Goal: Check status: Check status

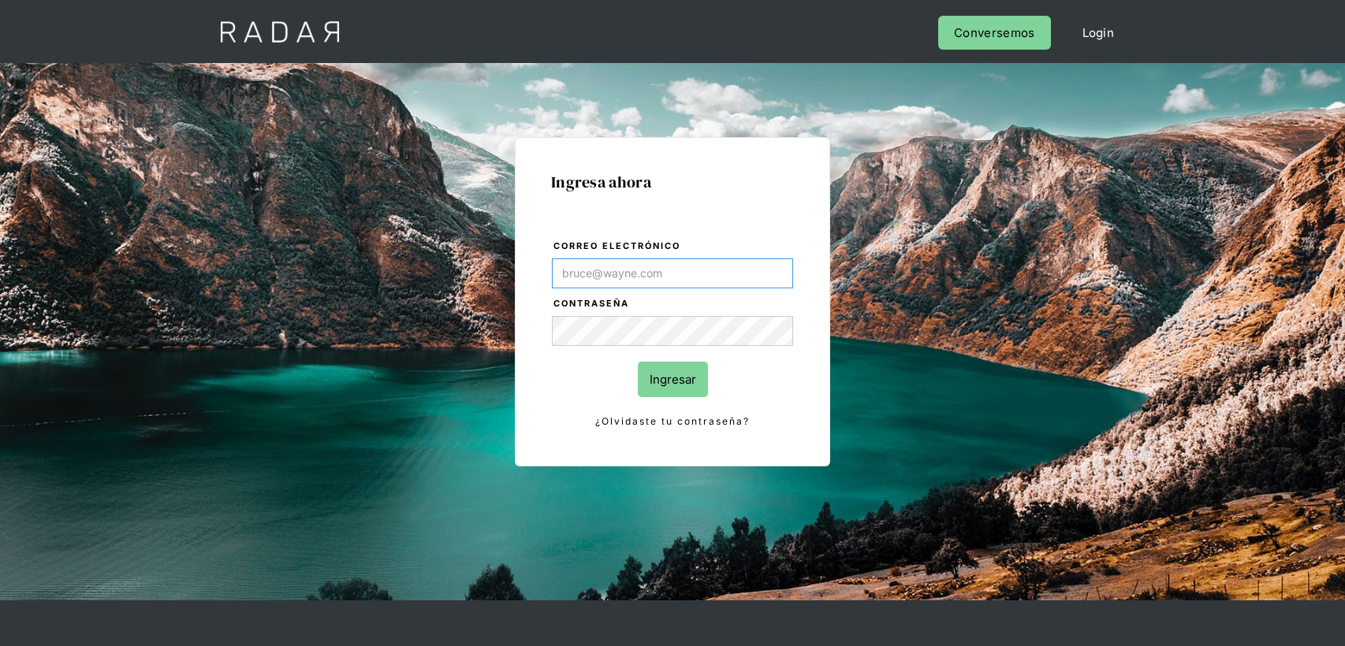
type input "[PERSON_NAME][EMAIL_ADDRESS][PERSON_NAME][DOMAIN_NAME]"
click at [675, 390] on input "Ingresar" at bounding box center [673, 379] width 70 height 35
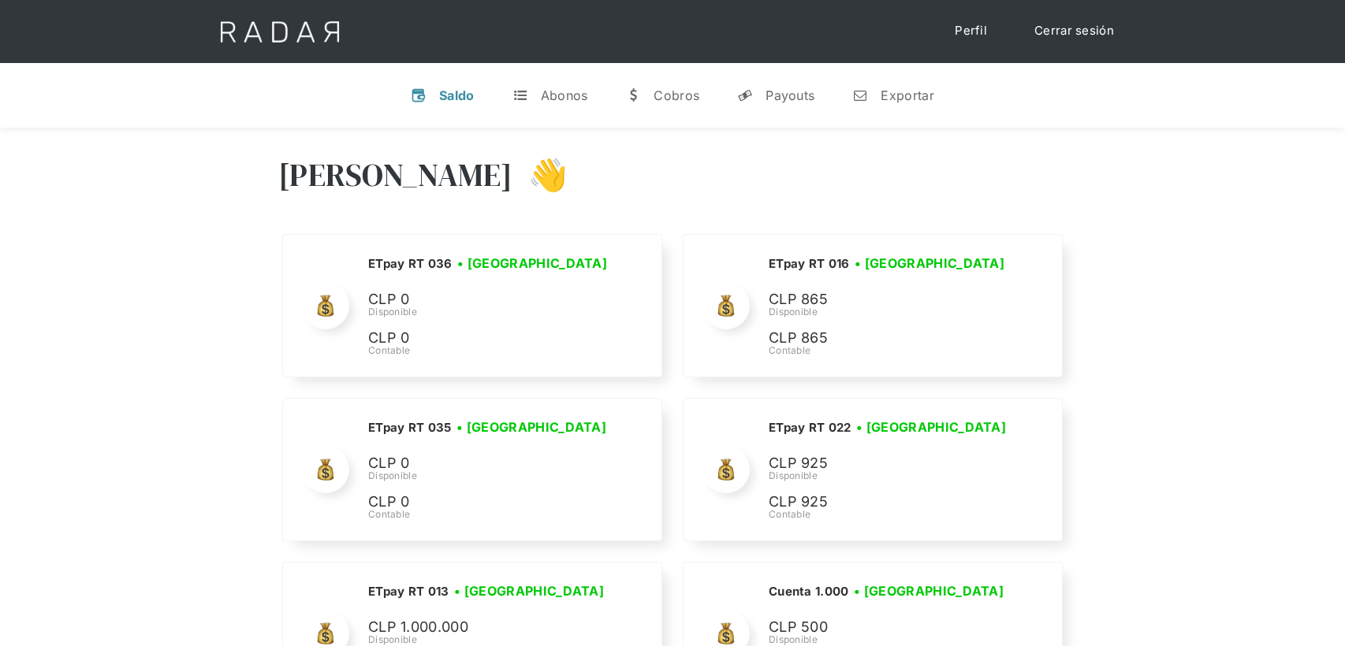
click at [685, 91] on div "Cobros" at bounding box center [676, 95] width 46 height 16
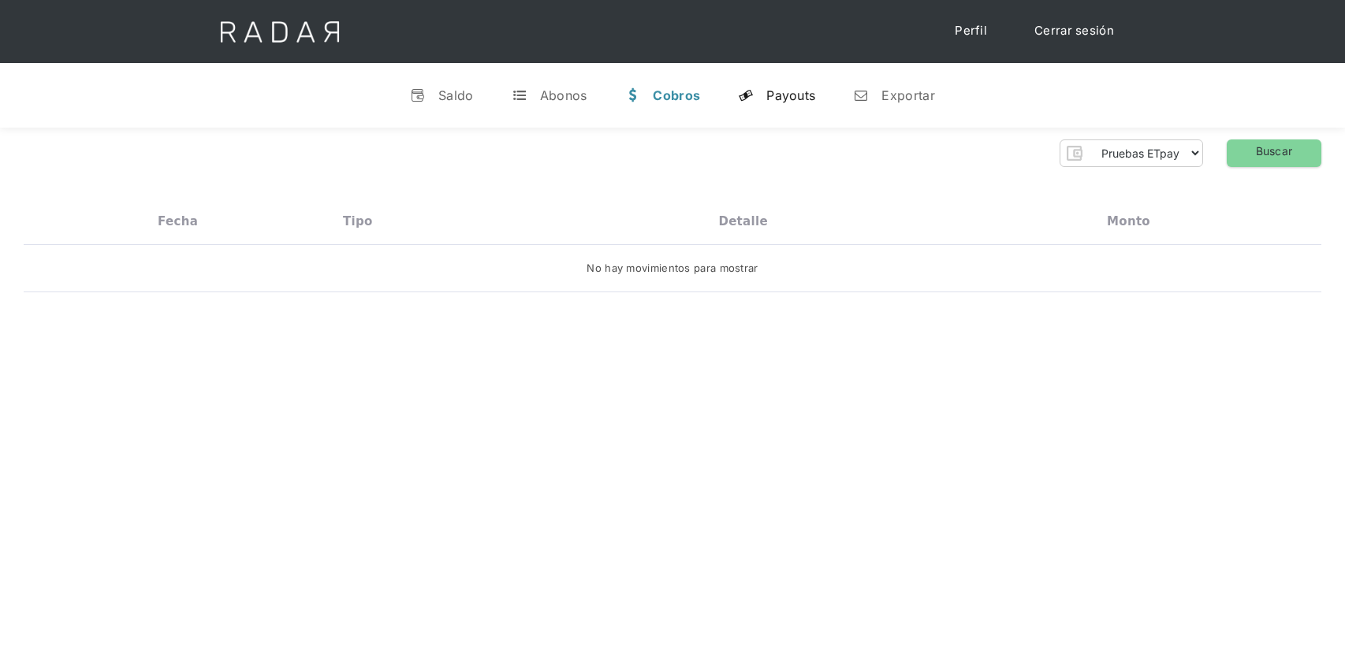
click at [748, 92] on div "y" at bounding box center [746, 95] width 16 height 16
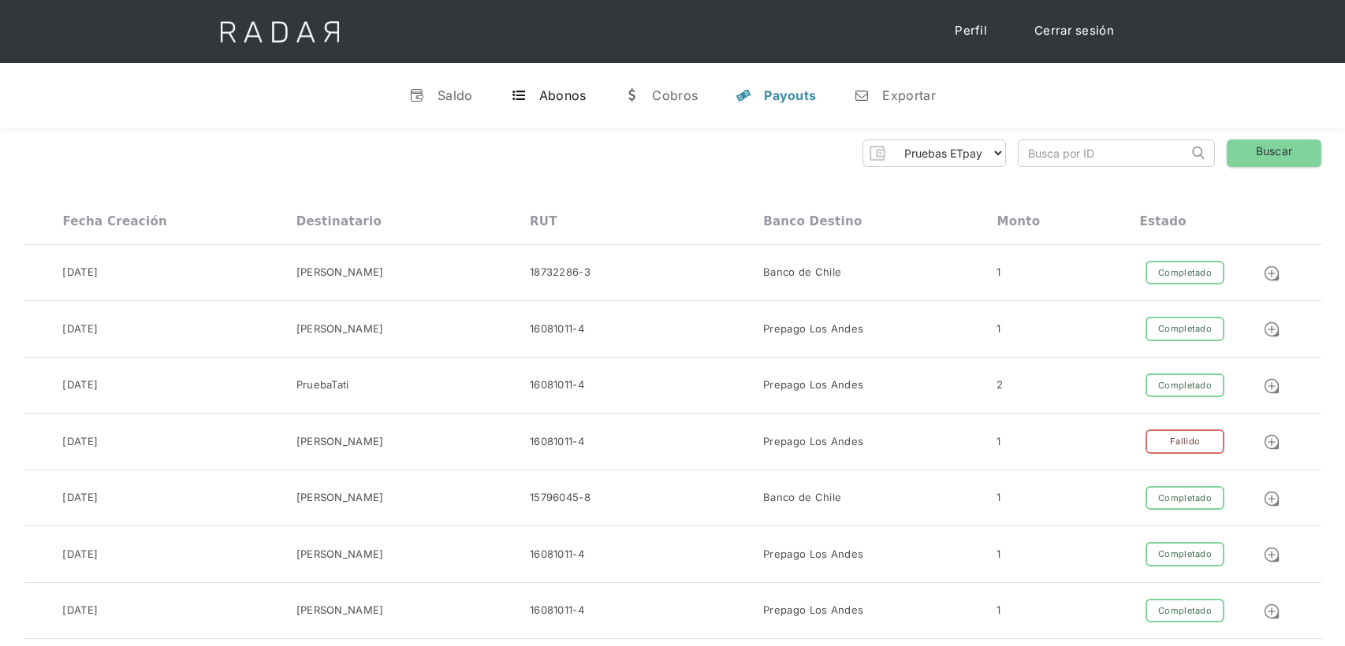
click at [562, 88] on div "Abonos" at bounding box center [562, 95] width 47 height 16
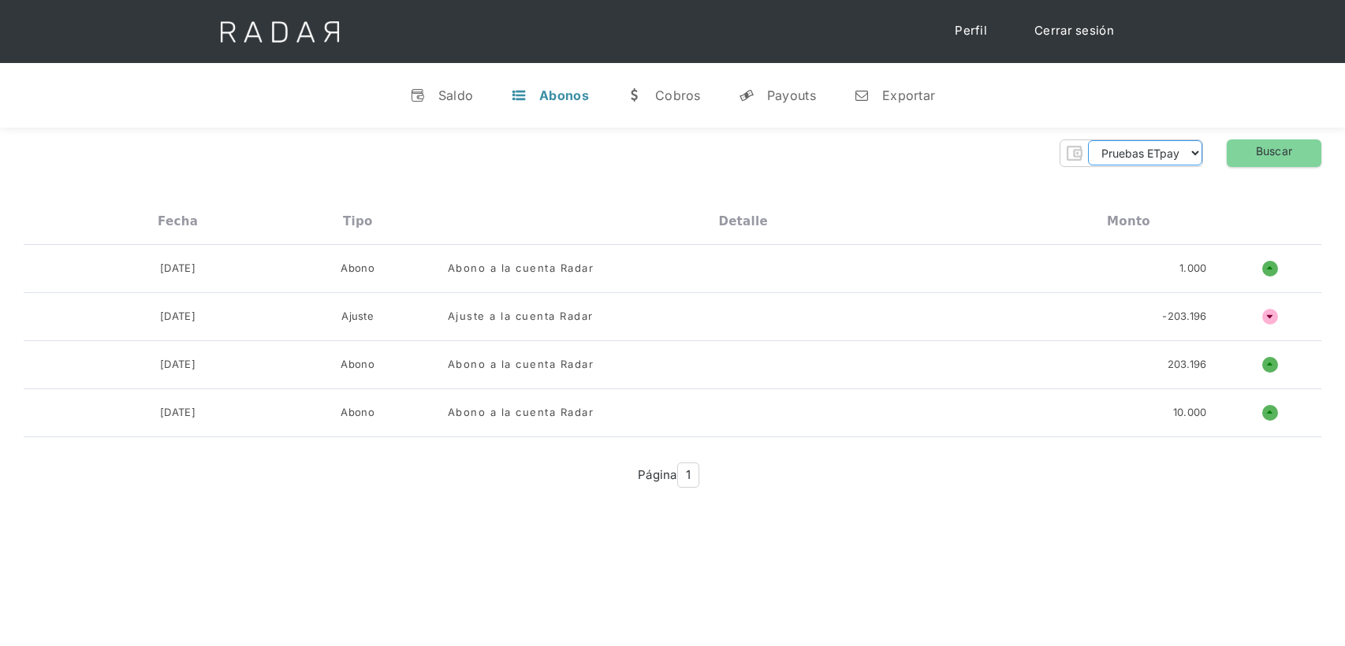
click at [1177, 155] on select "Pruebas ETpay Cuenta 1.000 Cuenta 1.001 Cuenta 1.002 Cuenta 1.003 Cuenta 1.004 …" at bounding box center [1145, 152] width 114 height 25
click at [1088, 140] on select "Pruebas ETpay Cuenta 1.000 Cuenta 1.001 Cuenta 1.002 Cuenta 1.003 Cuenta 1.004 …" at bounding box center [1145, 152] width 114 height 25
click at [1259, 158] on link "Buscar" at bounding box center [1273, 154] width 95 height 28
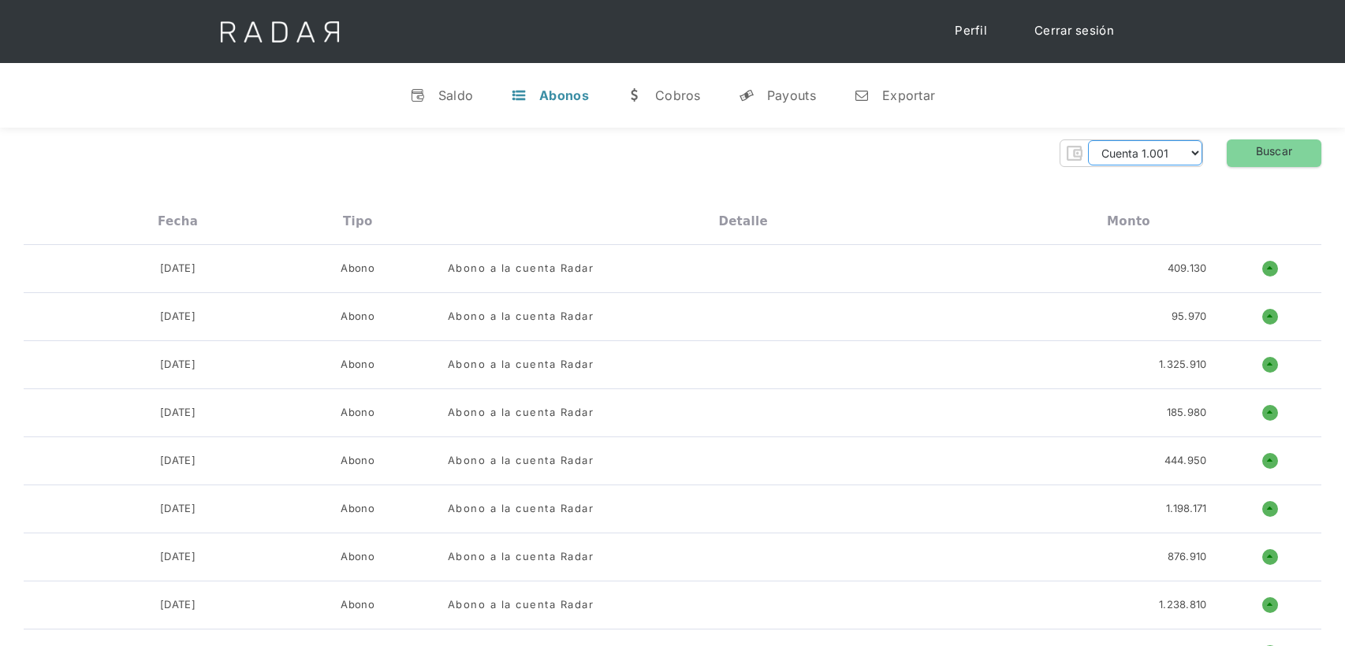
click at [1188, 158] on select "Pruebas ETpay Cuenta 1.000 Cuenta 1.001 Cuenta 1.002 Cuenta 1.003 Cuenta 1.004 …" at bounding box center [1145, 152] width 114 height 25
click at [1185, 157] on select "Pruebas ETpay Cuenta 1.000 Cuenta 1.001 Cuenta 1.002 Cuenta 1.003 Cuenta 1.004 …" at bounding box center [1145, 152] width 114 height 25
select select "etpay-rt-012"
click at [1088, 140] on select "Pruebas ETpay Cuenta 1.000 Cuenta 1.001 Cuenta 1.002 Cuenta 1.003 Cuenta 1.004 …" at bounding box center [1145, 152] width 114 height 25
click at [1237, 158] on link "Buscar" at bounding box center [1273, 154] width 95 height 28
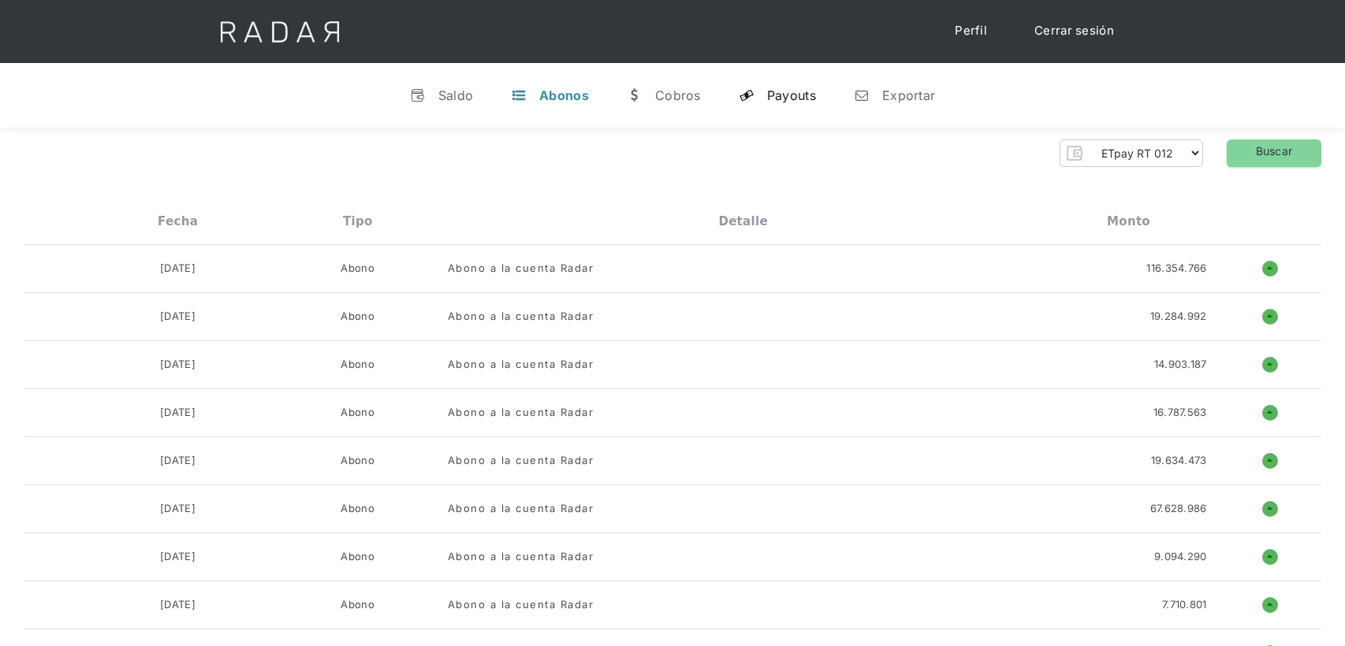
click at [797, 94] on div "Payouts" at bounding box center [791, 95] width 49 height 16
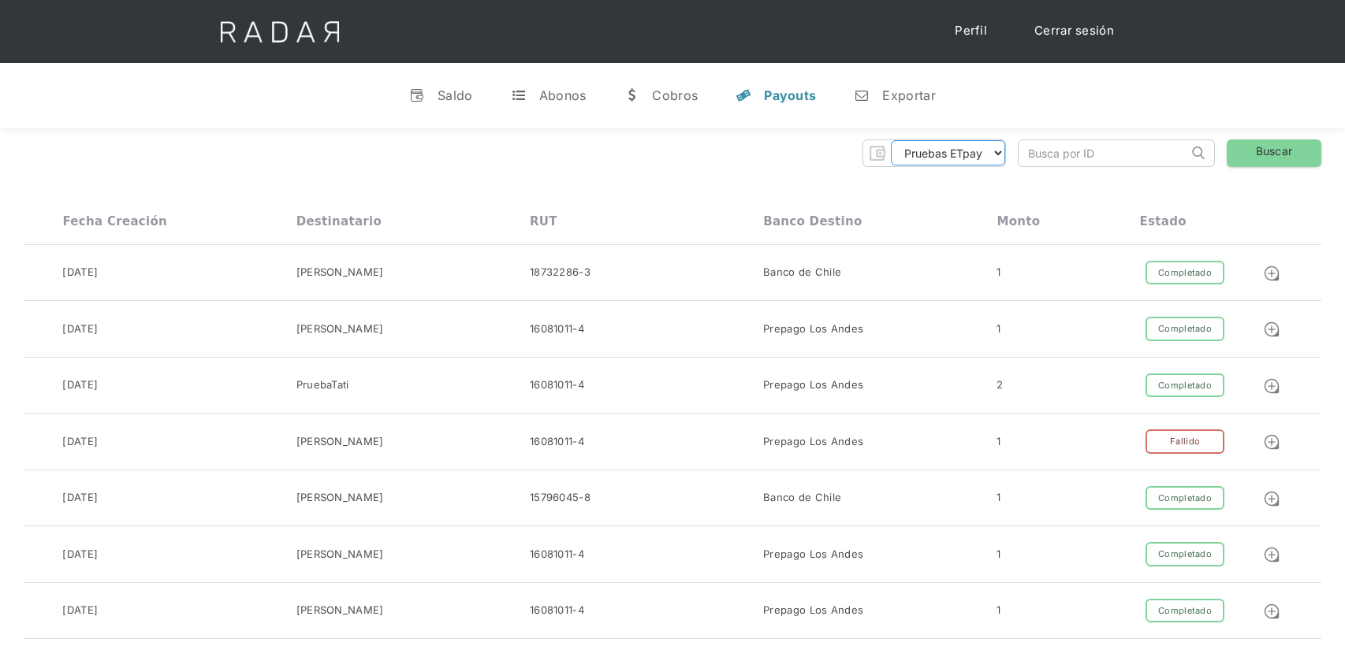
click at [980, 157] on select "Pruebas ETpay Cuenta 1.000 Cuenta 1.001 Cuenta 1.002 Cuenta 1.003 Cuenta 1.004 …" at bounding box center [948, 152] width 114 height 25
select select "etpay-rt-012"
click at [891, 140] on select "Pruebas ETpay Cuenta 1.000 Cuenta 1.001 Cuenta 1.002 Cuenta 1.003 Cuenta 1.004 …" at bounding box center [948, 152] width 114 height 25
click at [1292, 150] on link "Buscar" at bounding box center [1273, 154] width 95 height 28
drag, startPoint x: 102, startPoint y: 172, endPoint x: 654, endPoint y: 166, distance: 551.8
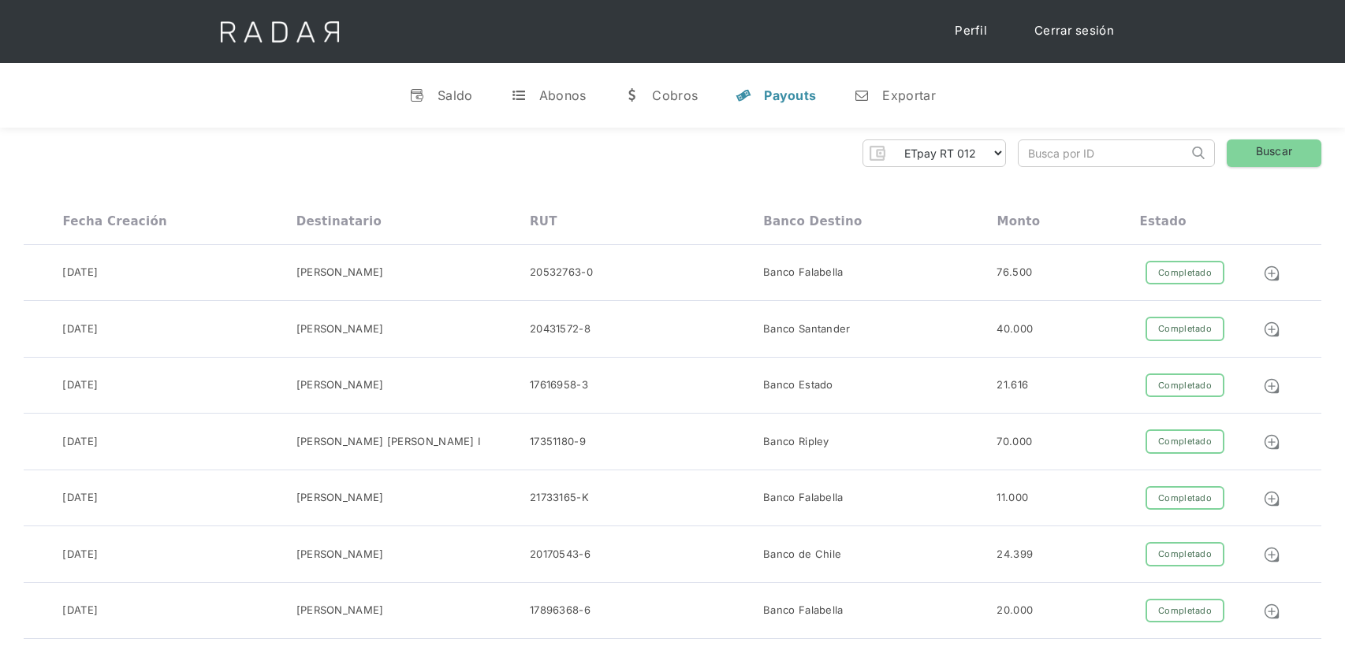
click at [567, 101] on div "Abonos" at bounding box center [562, 95] width 47 height 16
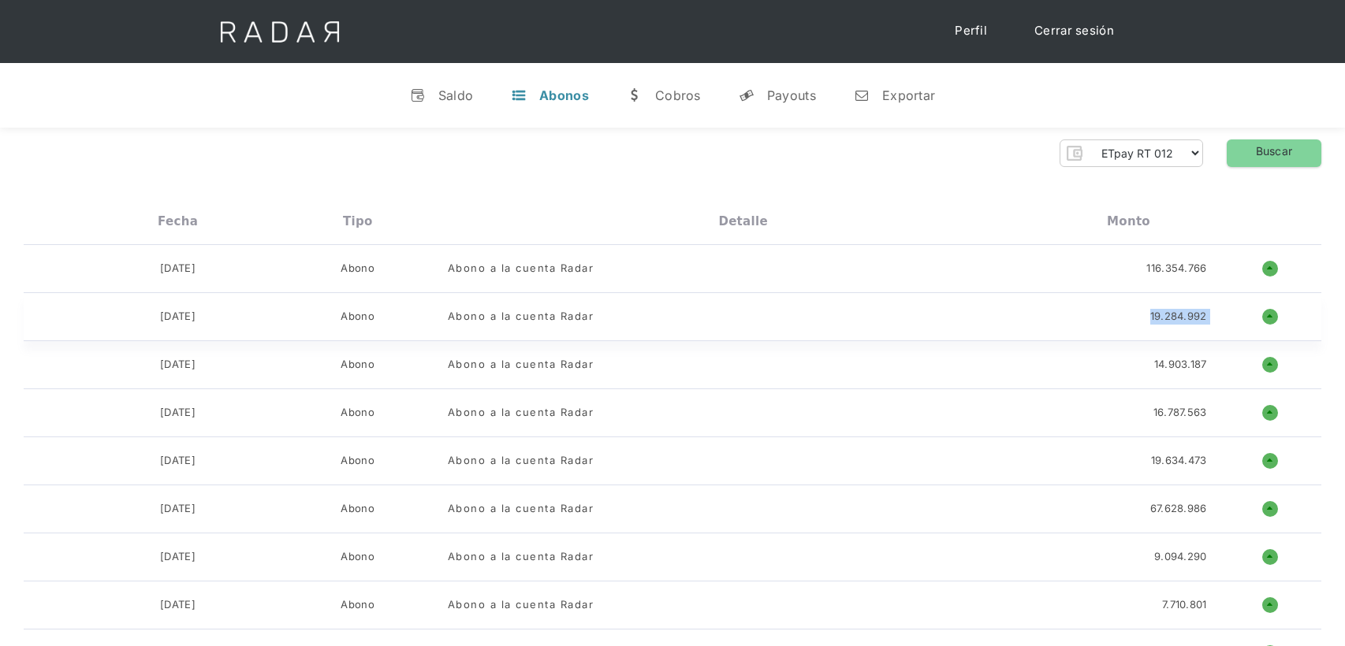
drag, startPoint x: 1220, startPoint y: 318, endPoint x: 1142, endPoint y: 318, distance: 78.0
click at [1142, 318] on div "[DATE] Abono Abono a la cuenta Radar 19.284.992 o ñ" at bounding box center [672, 317] width 1297 height 48
copy div "19.284.992"
click at [1174, 93] on div "v Saldo t Abonos w [GEOGRAPHIC_DATA] y Payouts n Exportar" at bounding box center [672, 95] width 1345 height 65
click at [1149, 152] on select "Pruebas ETpay Cuenta 1.000 Cuenta 1.001 Cuenta 1.002 Cuenta 1.003 Cuenta 1.004 …" at bounding box center [1145, 152] width 114 height 25
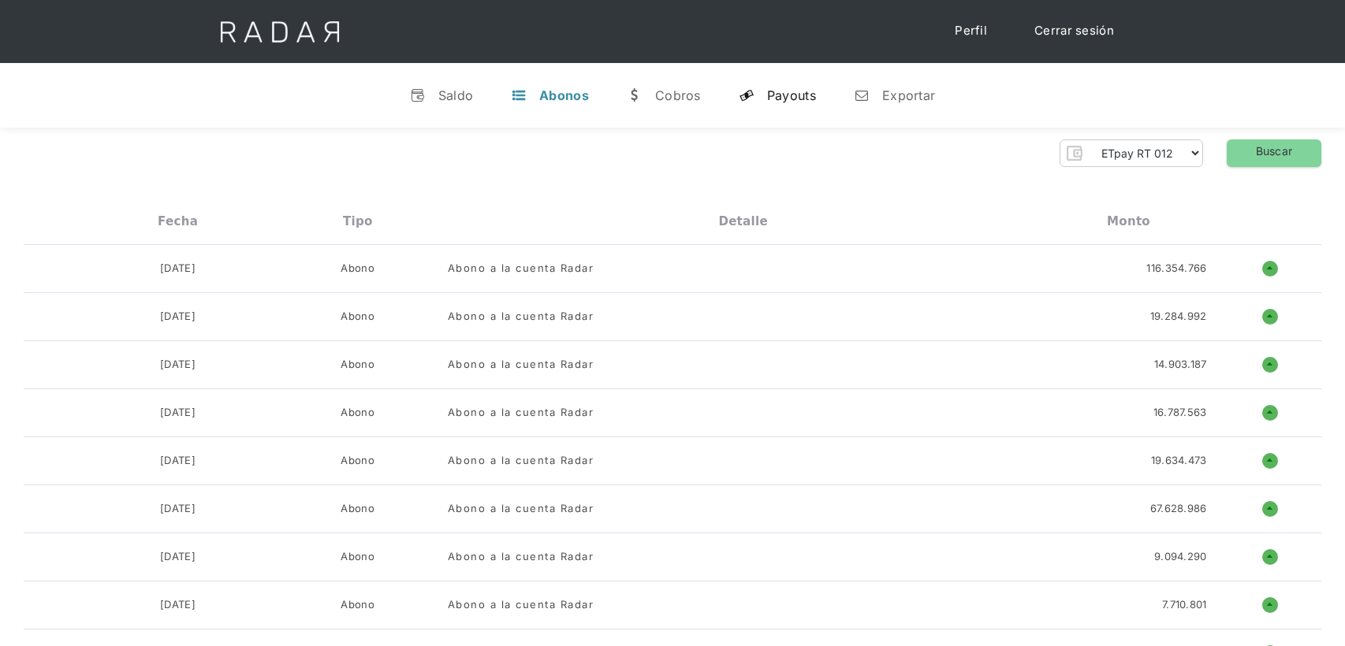
click at [777, 93] on div "Payouts" at bounding box center [791, 95] width 49 height 16
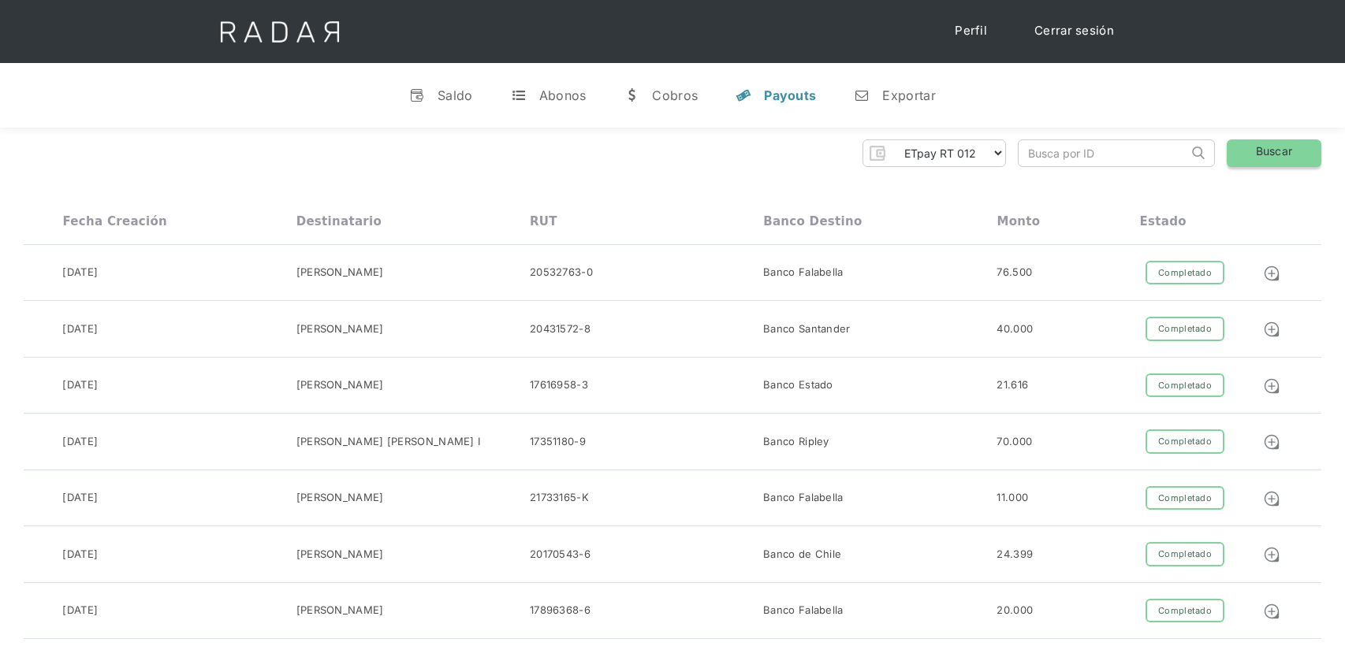
click at [1245, 156] on link "Buscar" at bounding box center [1273, 154] width 95 height 28
click at [1245, 157] on link "Buscar" at bounding box center [1273, 154] width 95 height 28
drag, startPoint x: 505, startPoint y: 624, endPoint x: 475, endPoint y: 663, distance: 48.9
click at [95, 99] on div "v Saldo t Abonos w [GEOGRAPHIC_DATA] y Payouts n Exportar" at bounding box center [672, 95] width 1345 height 65
click at [994, 153] on select "Pruebas ETpay Cuenta 1.000 Cuenta 1.001 Cuenta 1.002 Cuenta 1.003 Cuenta 1.004 …" at bounding box center [948, 152] width 114 height 25
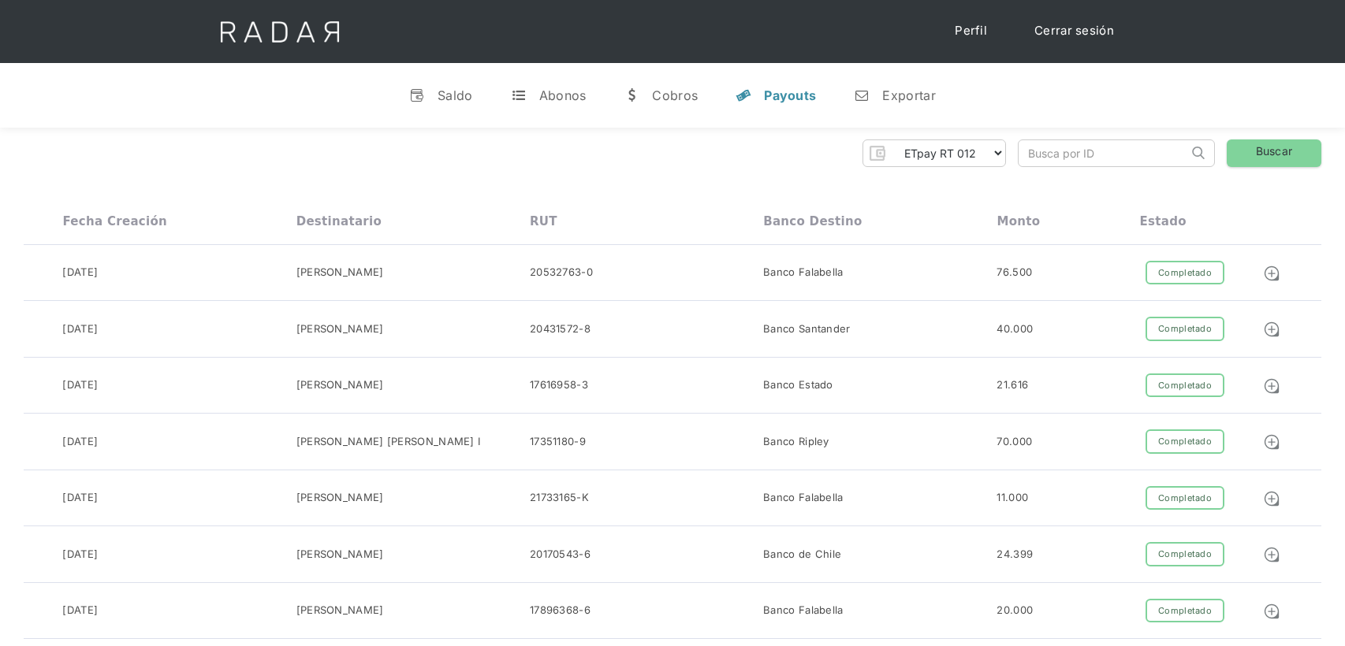
click at [445, 96] on div "Saldo" at bounding box center [454, 95] width 35 height 16
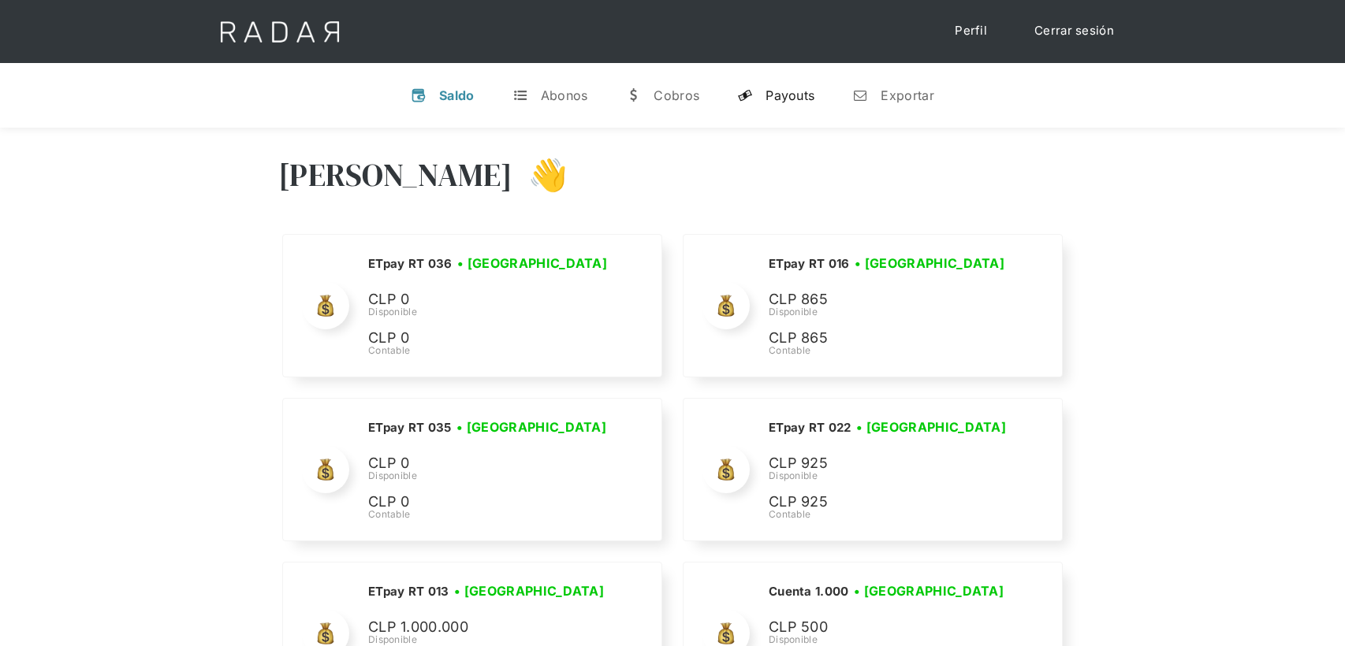
click at [819, 99] on link "y Payouts" at bounding box center [775, 95] width 102 height 41
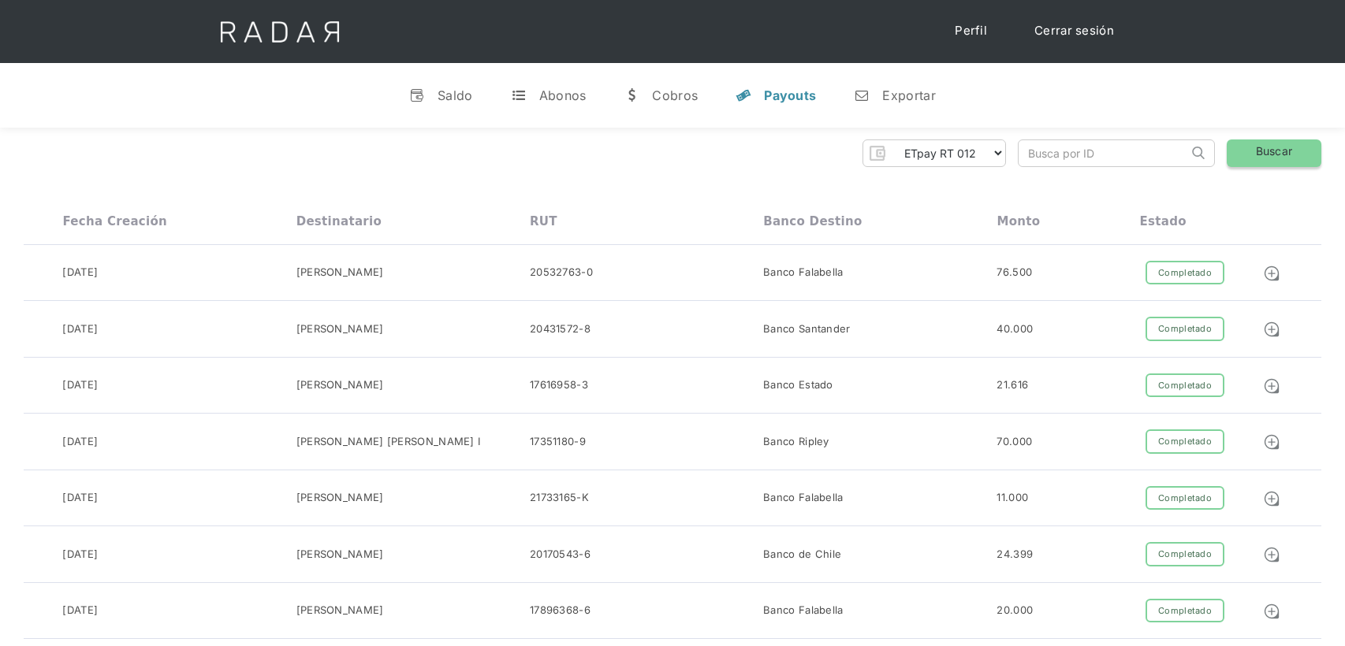
click at [1274, 147] on link "Buscar" at bounding box center [1273, 154] width 95 height 28
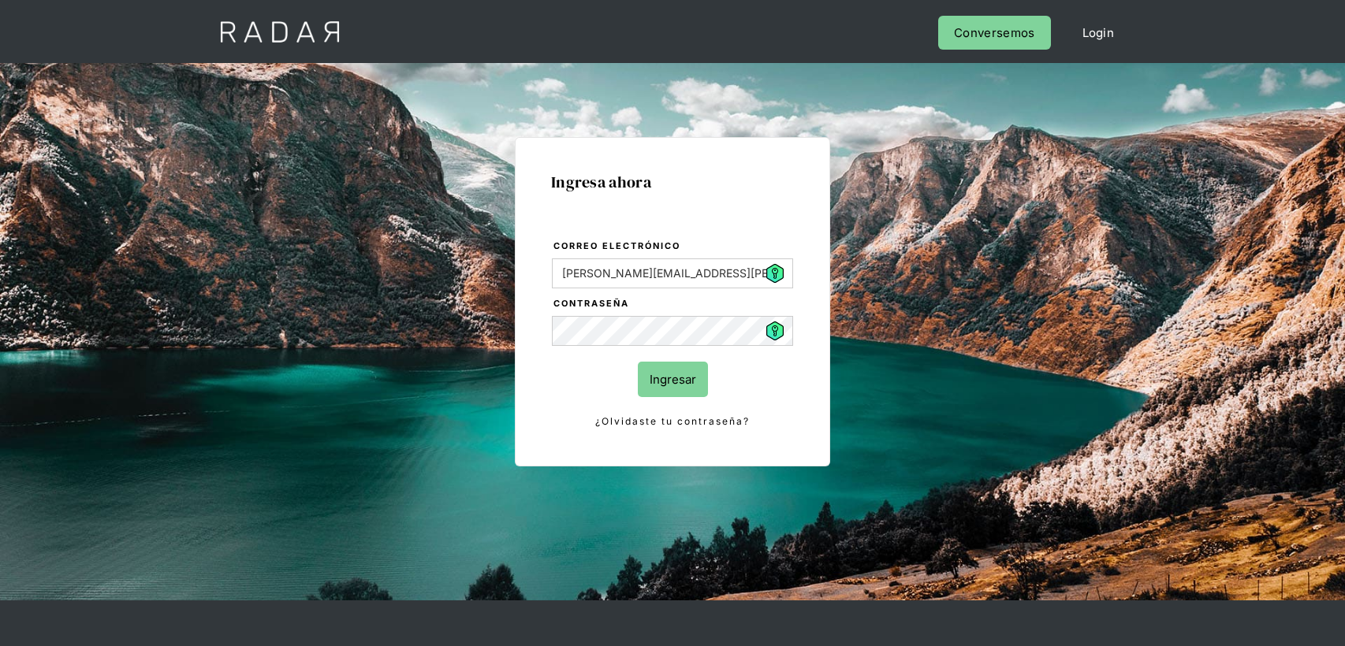
click at [674, 370] on input "Ingresar" at bounding box center [673, 379] width 70 height 35
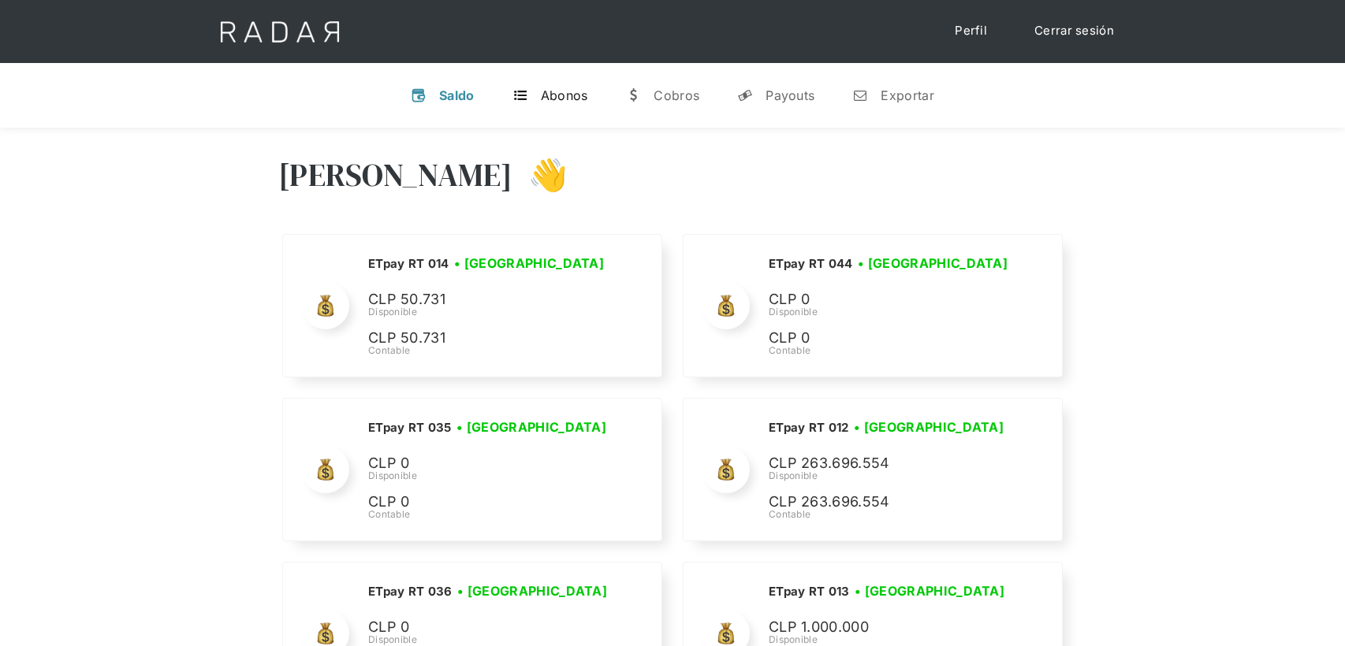
click at [594, 93] on link "t Abonos" at bounding box center [550, 95] width 101 height 41
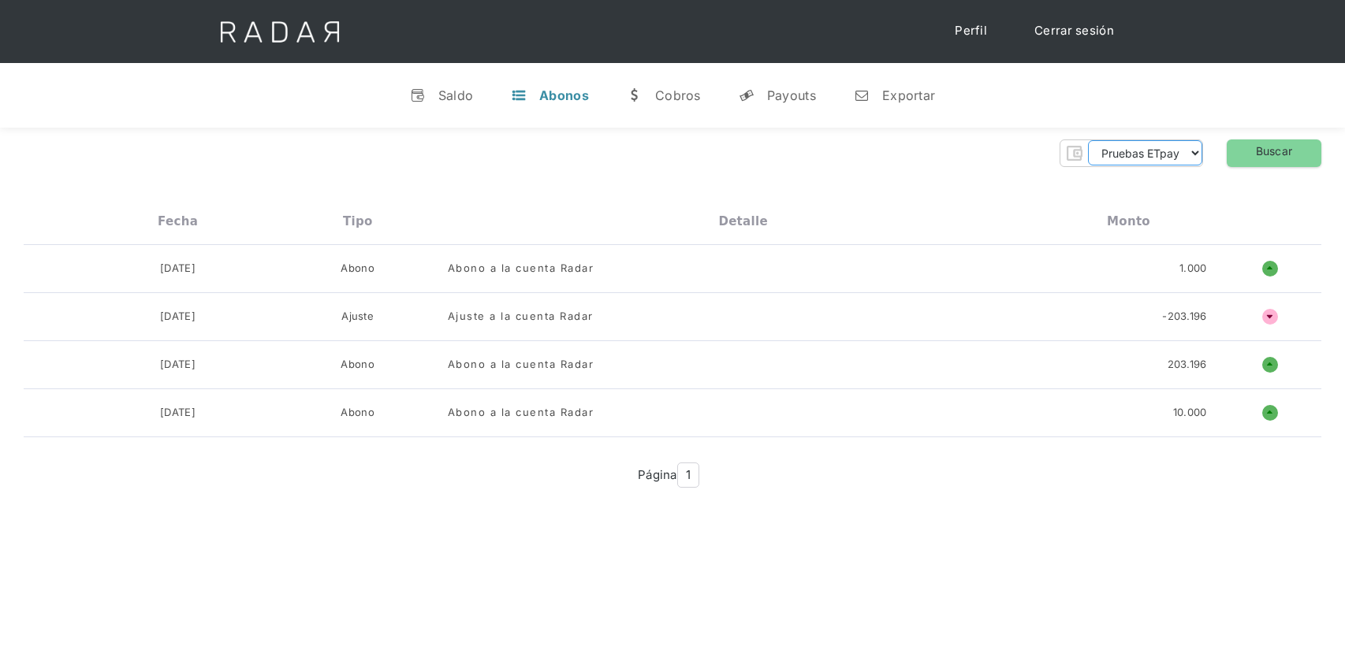
click at [1145, 164] on select "Pruebas ETpay Cuenta 1.000 Cuenta 1.001 Cuenta 1.002 Cuenta 1.003 Cuenta 1.004 …" at bounding box center [1145, 152] width 114 height 25
select select "etpay-rt-012"
click at [1088, 140] on select "Pruebas ETpay Cuenta 1.000 Cuenta 1.001 Cuenta 1.002 Cuenta 1.003 Cuenta 1.004 …" at bounding box center [1145, 152] width 114 height 25
click at [1299, 141] on link "Buscar" at bounding box center [1273, 154] width 95 height 28
